Goal: Find specific page/section: Find specific page/section

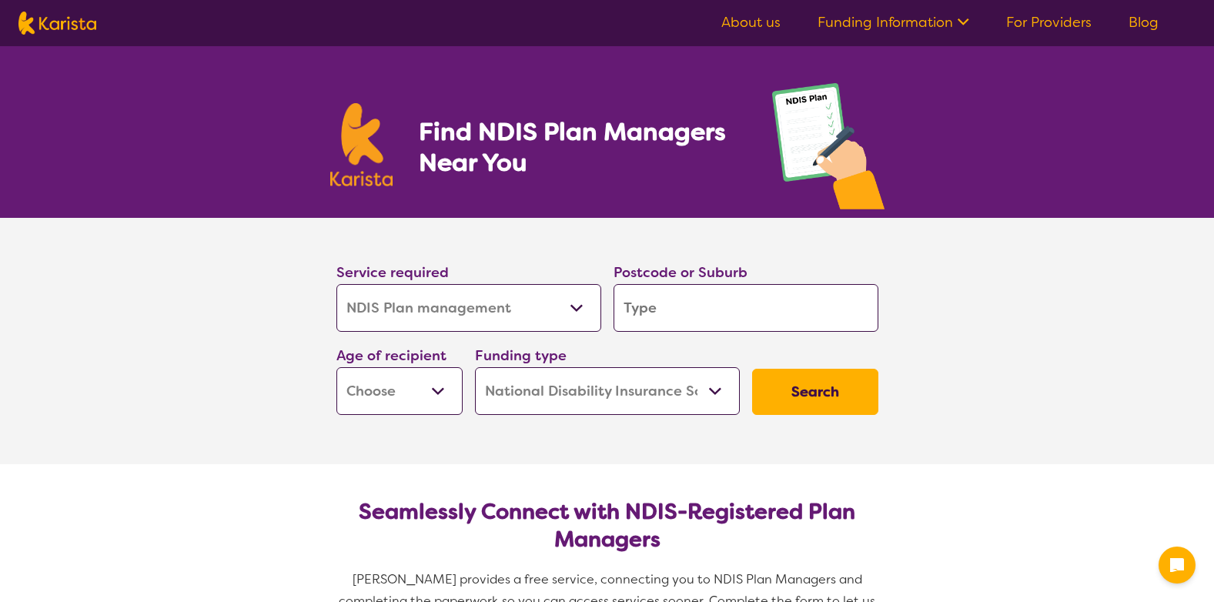
select select "NDIS Plan management"
select select "NDIS"
select select "NDIS Plan management"
select select "NDIS"
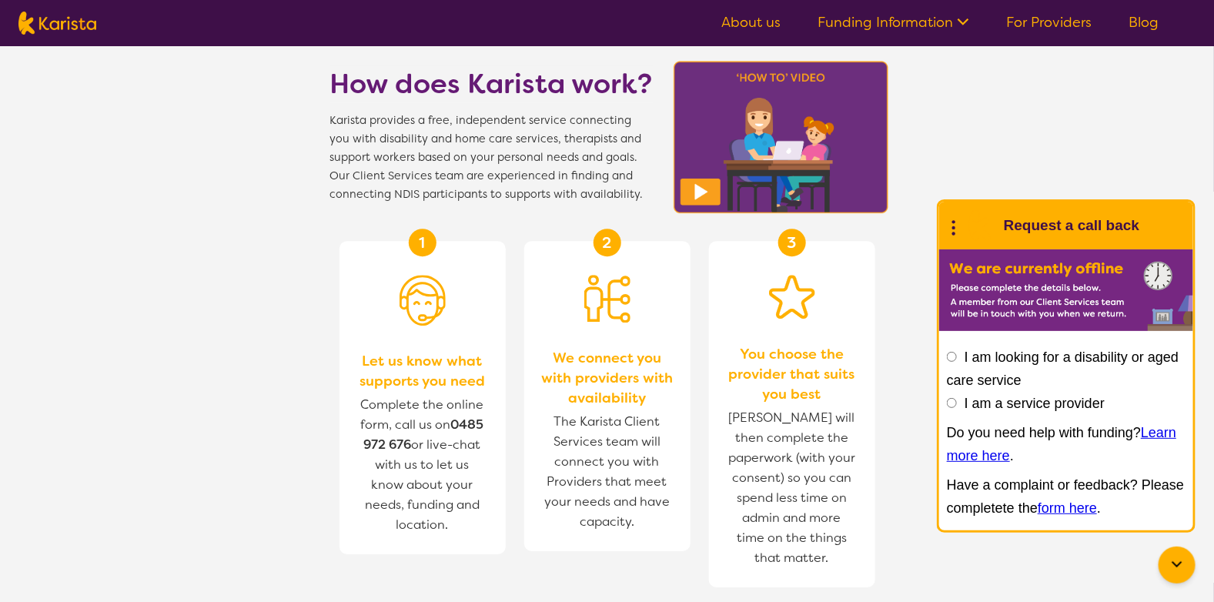
scroll to position [1771, 0]
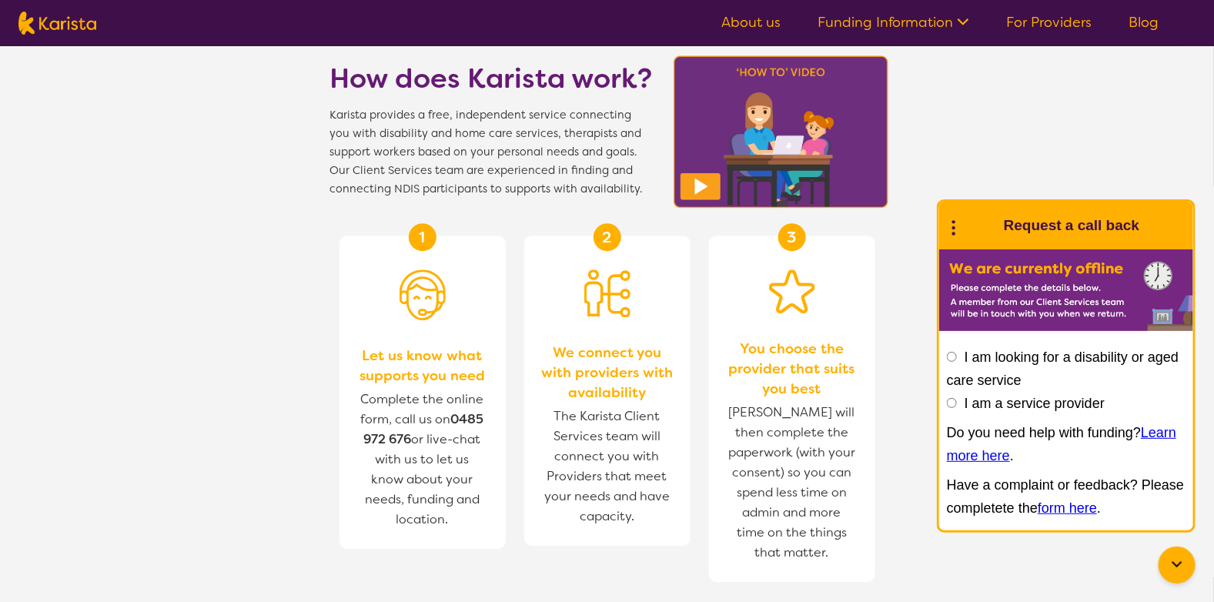
click at [759, 23] on link "About us" at bounding box center [750, 22] width 59 height 18
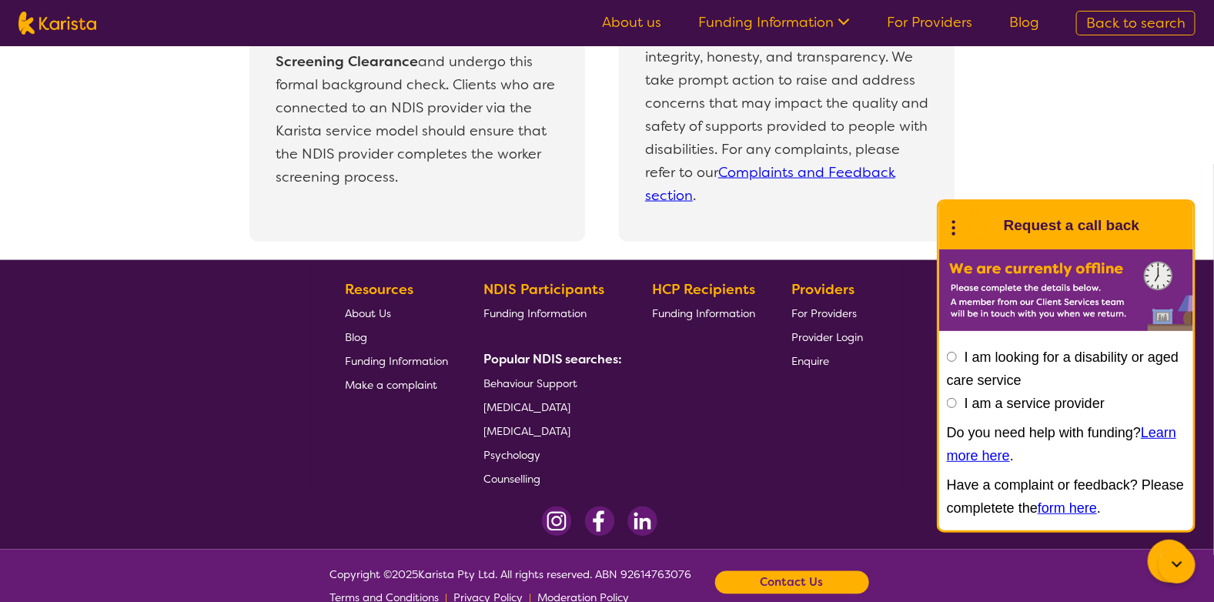
scroll to position [3385, 0]
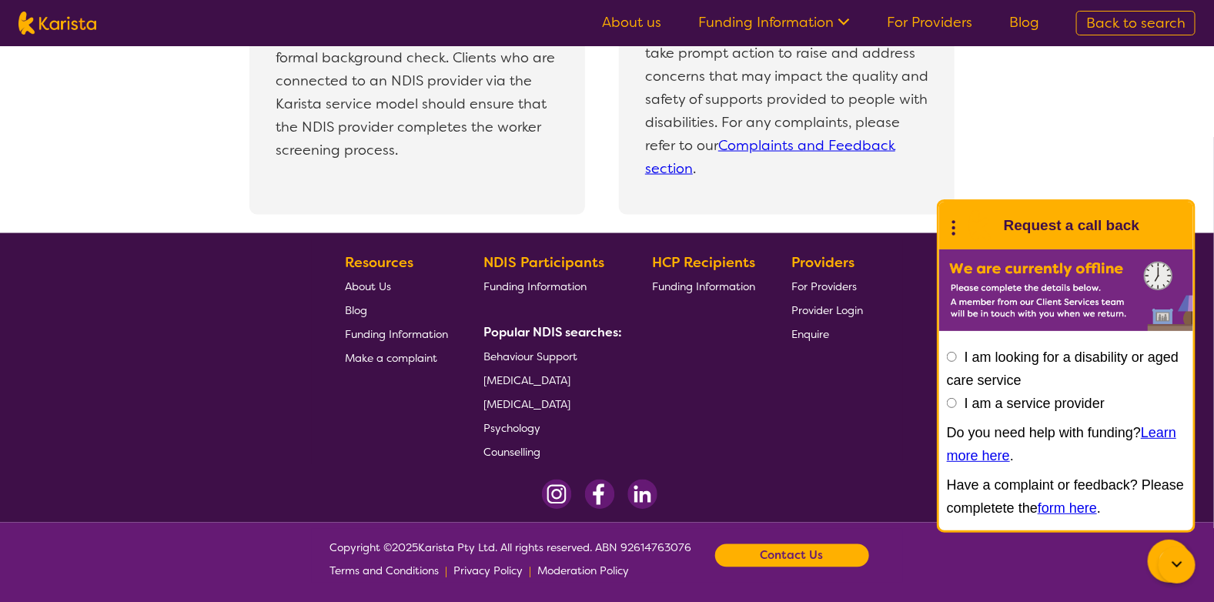
click at [807, 336] on span "Enquire" at bounding box center [810, 335] width 38 height 14
